Goal: Information Seeking & Learning: Compare options

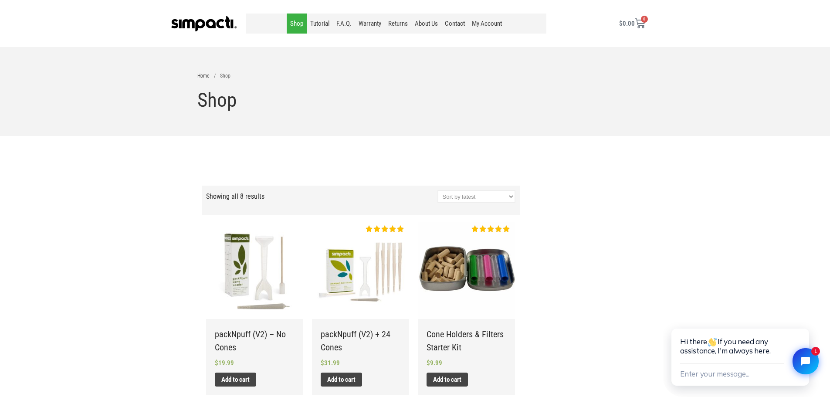
click at [201, 72] on li "Home" at bounding box center [203, 76] width 12 height 8
click at [200, 75] on link "Home" at bounding box center [203, 76] width 12 height 6
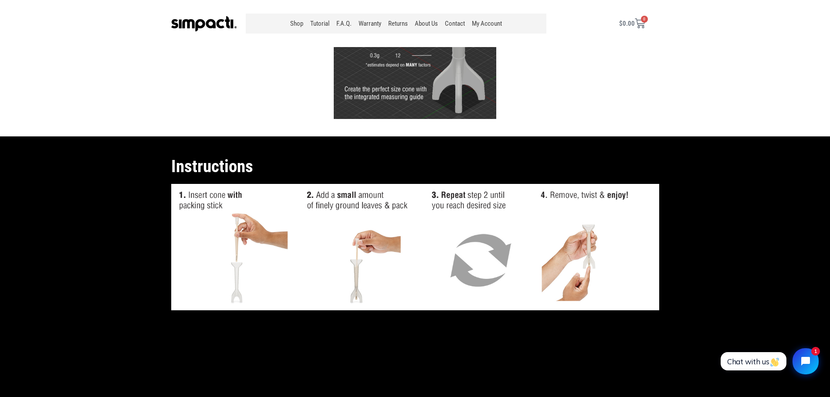
scroll to position [654, 0]
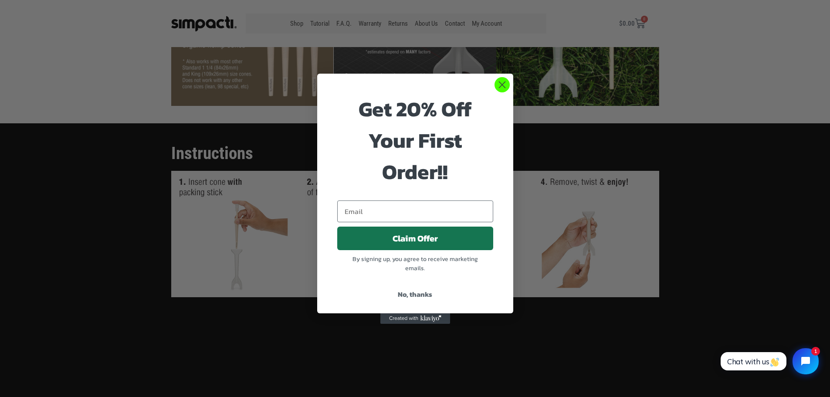
click at [507, 85] on circle "Close dialog" at bounding box center [502, 84] width 14 height 14
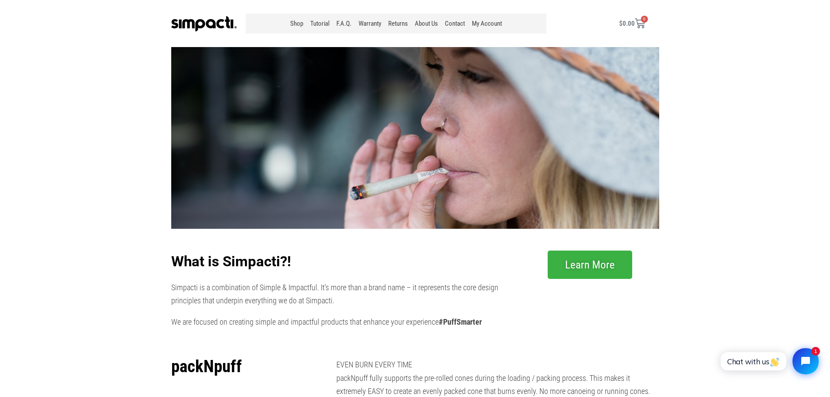
scroll to position [0, 0]
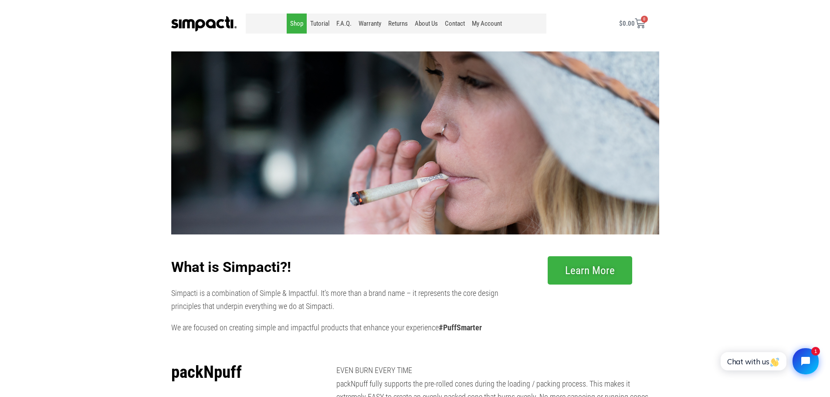
click at [300, 26] on link "Shop" at bounding box center [297, 24] width 20 height 20
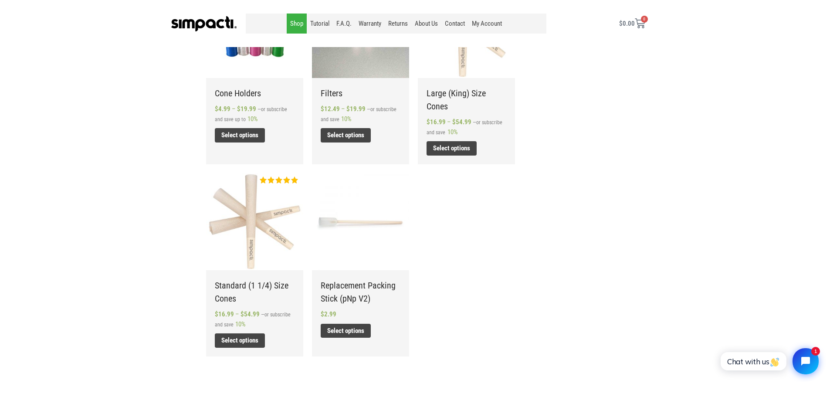
scroll to position [436, 0]
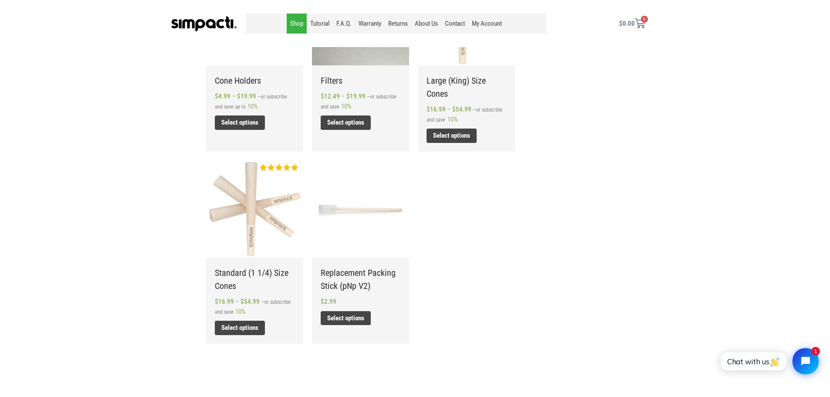
click at [244, 195] on img at bounding box center [254, 208] width 97 height 97
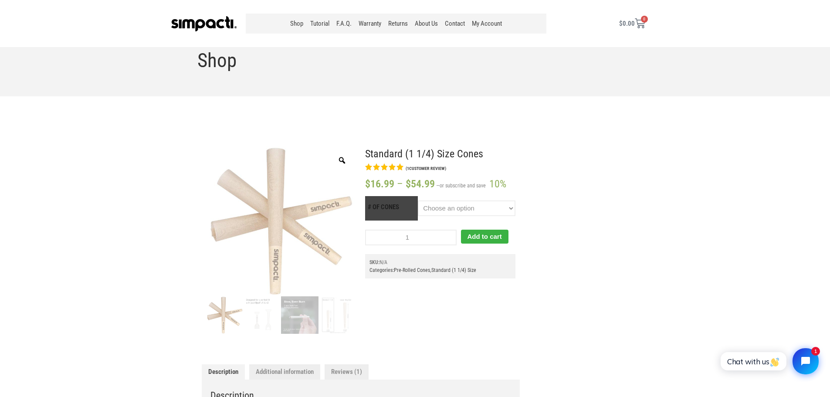
scroll to position [44, 0]
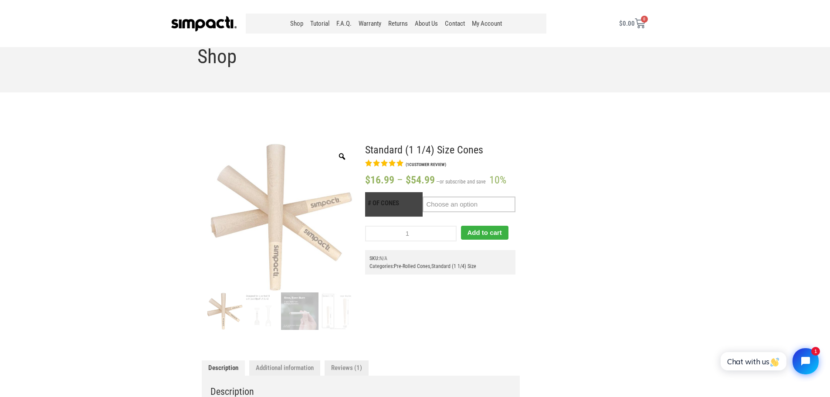
click at [500, 204] on select "Choose an option 25 50 100 200" at bounding box center [469, 205] width 92 height 16
click at [423, 197] on select "Choose an option 25 50 100 200" at bounding box center [469, 205] width 92 height 16
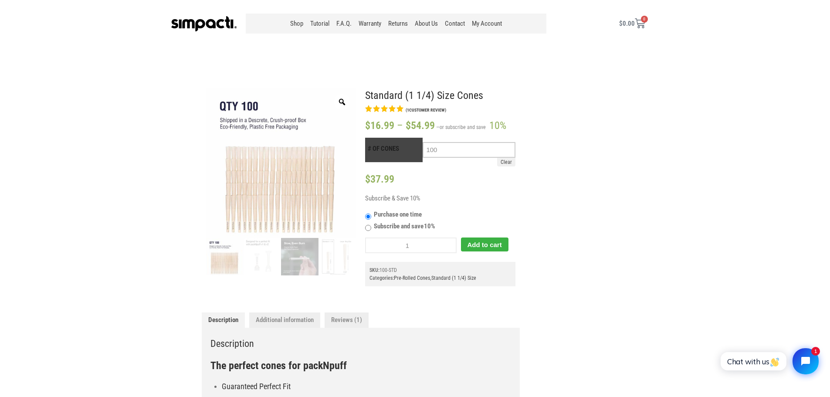
scroll to position [87, 0]
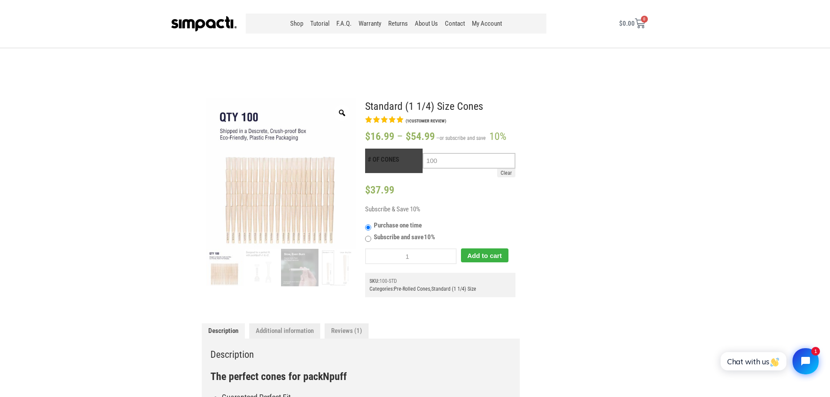
click at [489, 157] on select "Choose an option 25 50 100 200" at bounding box center [469, 161] width 92 height 16
select select "200"
click at [423, 153] on select "Choose an option 25 50 100 200" at bounding box center [469, 161] width 92 height 16
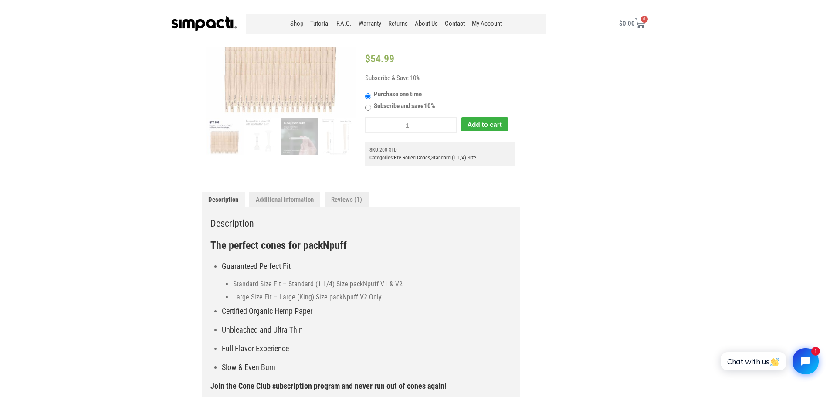
scroll to position [262, 0]
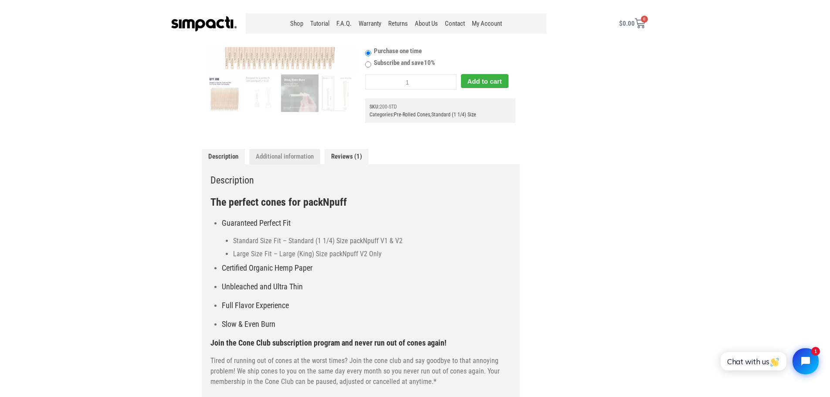
click at [364, 159] on link "Reviews (1)" at bounding box center [347, 156] width 44 height 15
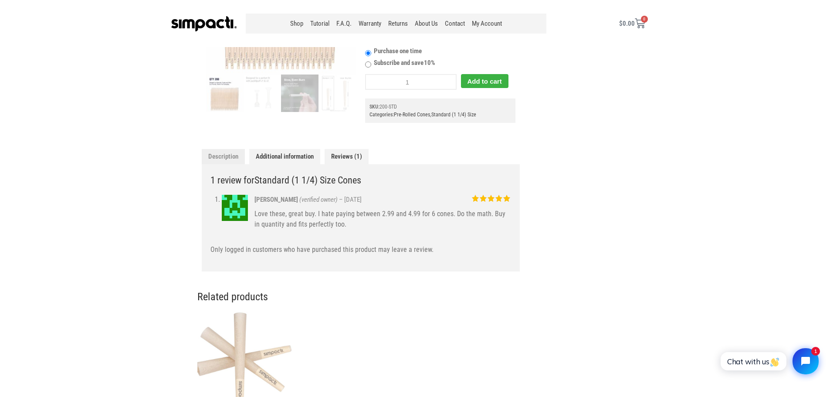
click at [286, 150] on link "Additional information" at bounding box center [284, 156] width 71 height 15
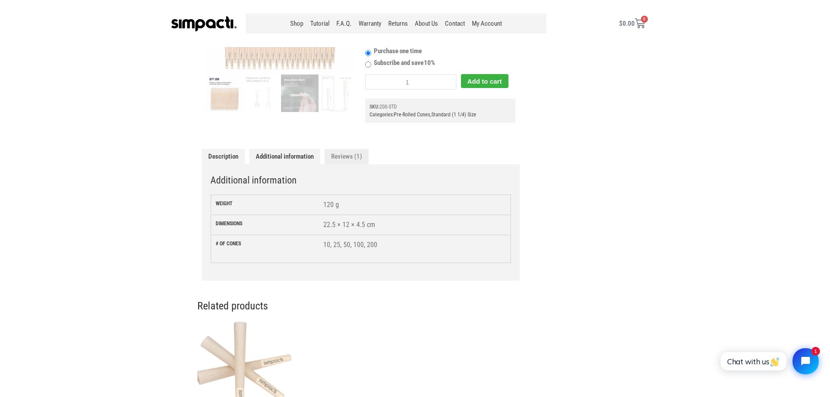
click at [231, 158] on link "Description" at bounding box center [223, 156] width 43 height 15
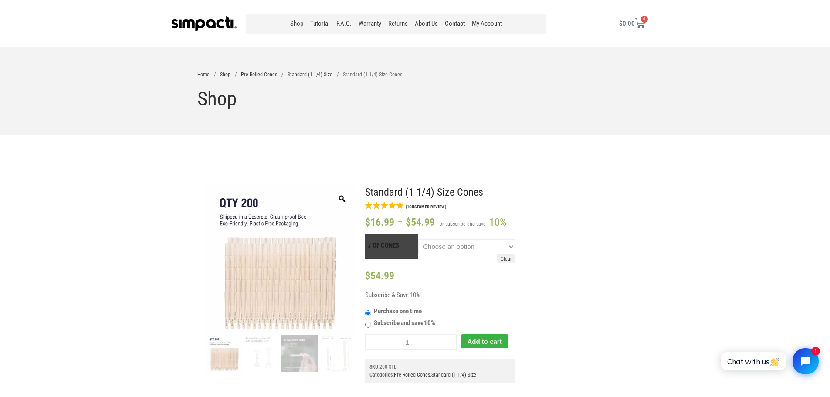
scroll to position [0, 0]
click at [224, 75] on link "Shop" at bounding box center [225, 76] width 10 height 6
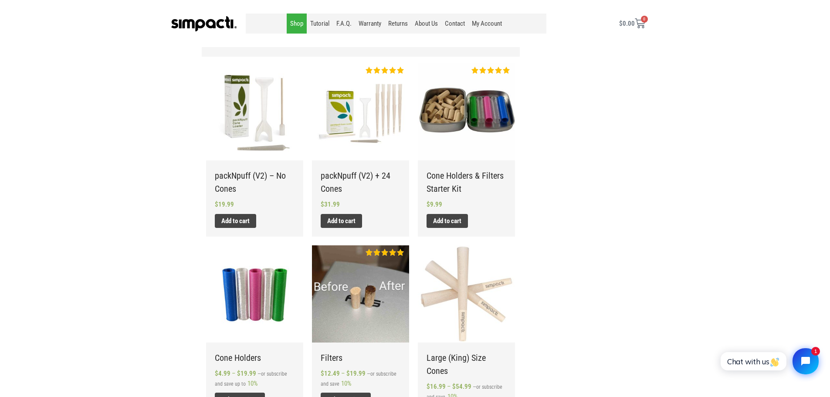
scroll to position [131, 0]
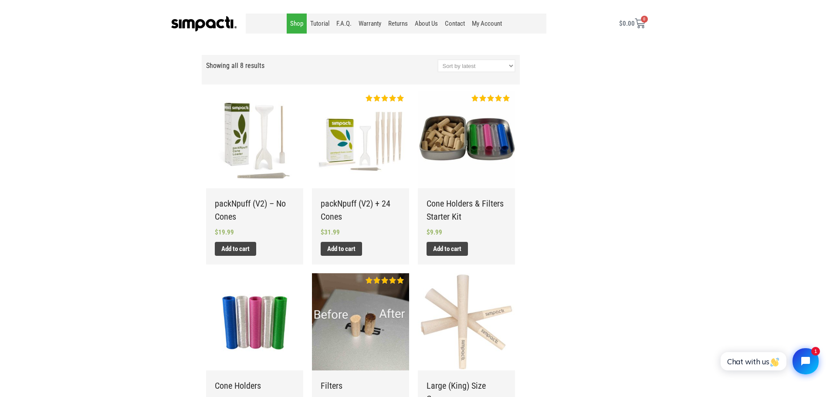
click at [353, 285] on img at bounding box center [360, 321] width 97 height 97
click at [483, 143] on img at bounding box center [466, 139] width 97 height 97
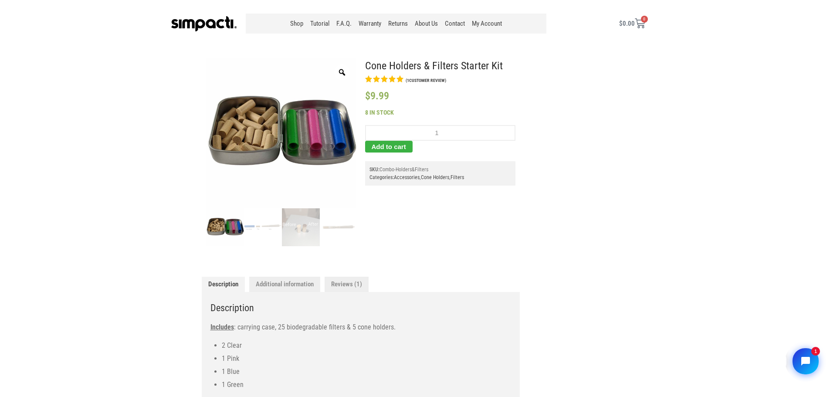
scroll to position [131, 0]
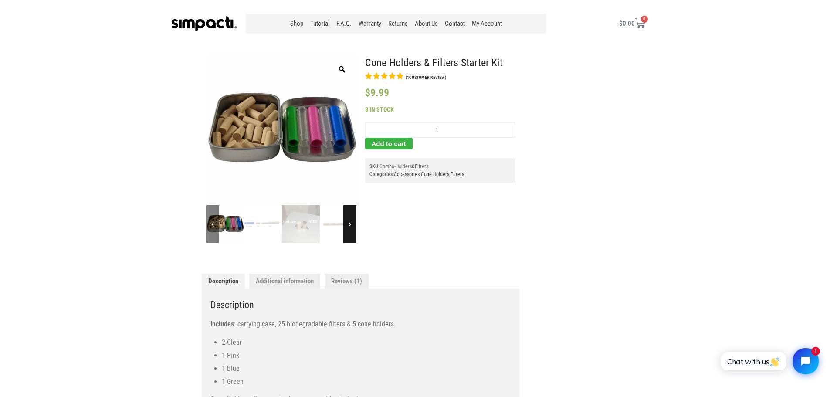
click at [350, 225] on icon at bounding box center [349, 224] width 13 height 38
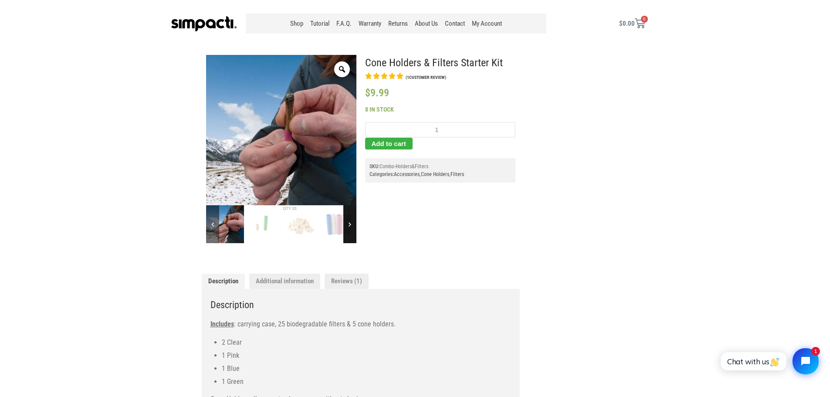
click at [350, 225] on icon at bounding box center [349, 224] width 13 height 38
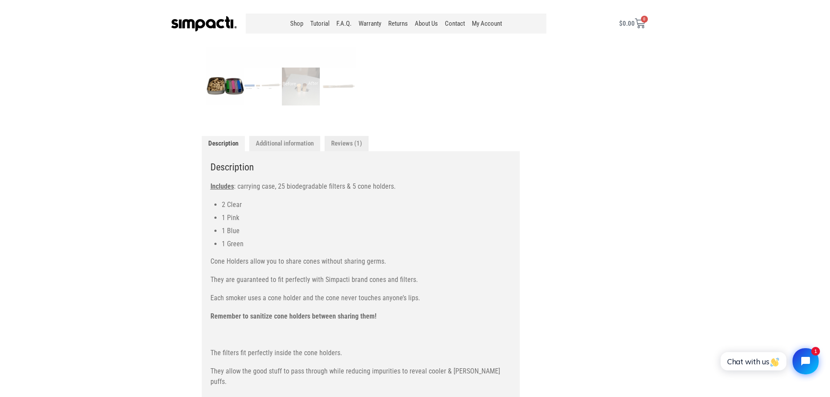
scroll to position [204, 0]
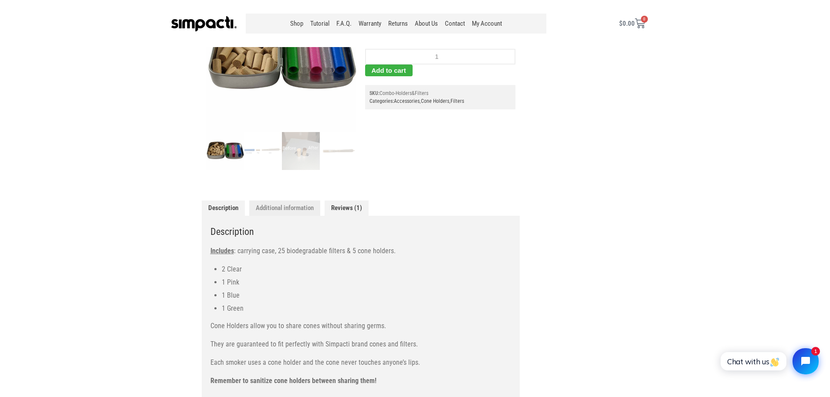
click at [340, 207] on link "Reviews (1)" at bounding box center [347, 208] width 44 height 15
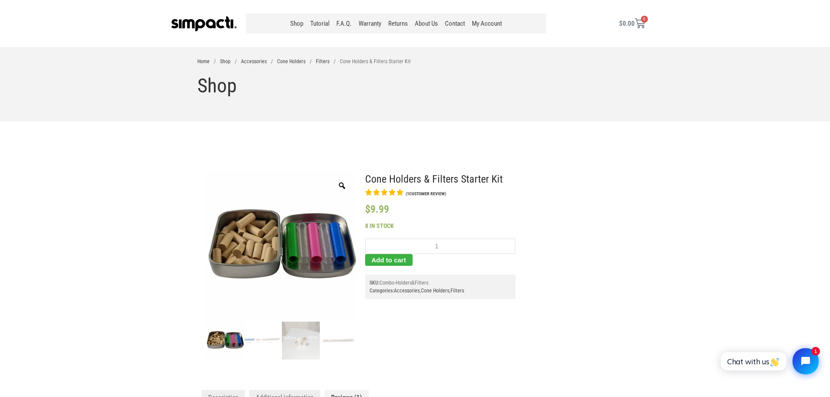
scroll to position [0, 0]
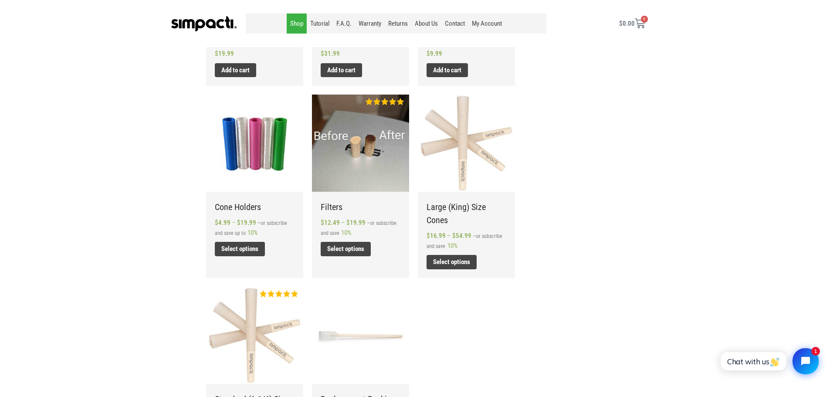
scroll to position [392, 0]
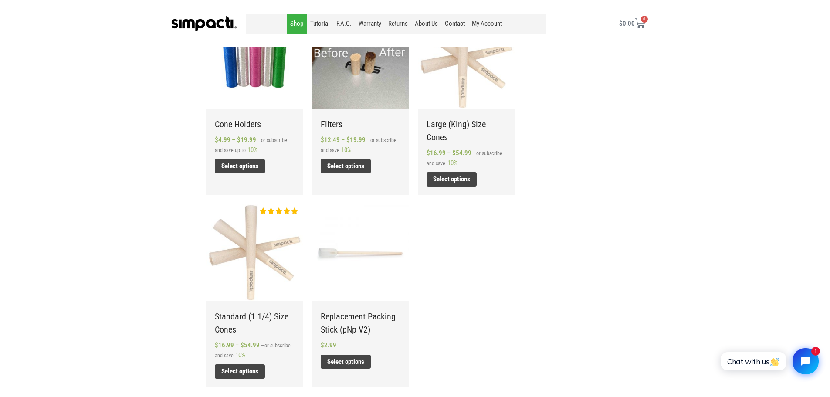
click at [273, 255] on img at bounding box center [254, 252] width 97 height 97
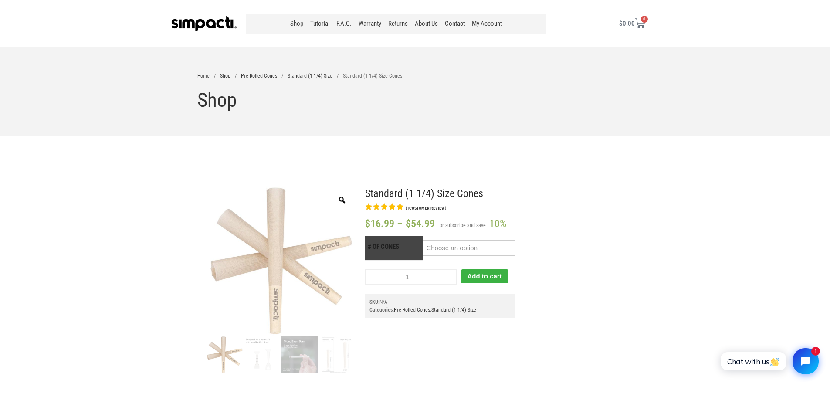
click at [491, 246] on select "Choose an option 25 50 100 200" at bounding box center [469, 248] width 92 height 16
click at [423, 240] on select "Choose an option 25 50 100 200" at bounding box center [469, 248] width 92 height 16
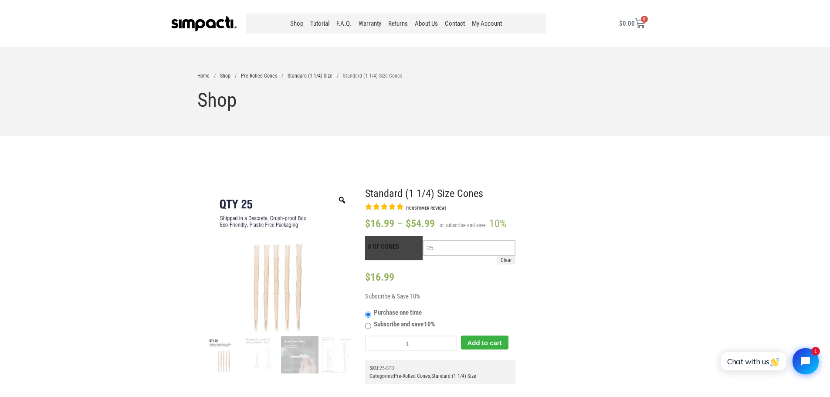
click at [490, 247] on select "Choose an option 25 50 100 200" at bounding box center [469, 248] width 92 height 16
select select "200"
click at [423, 240] on select "Choose an option 25 50 100 200" at bounding box center [469, 248] width 92 height 16
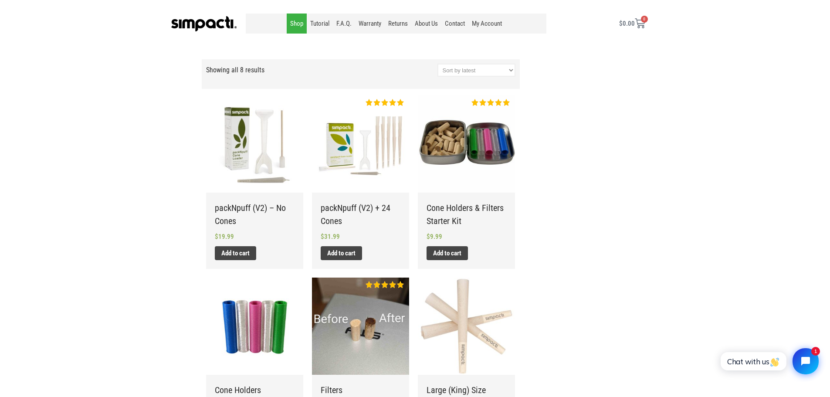
scroll to position [131, 0]
